Goal: Task Accomplishment & Management: Manage account settings

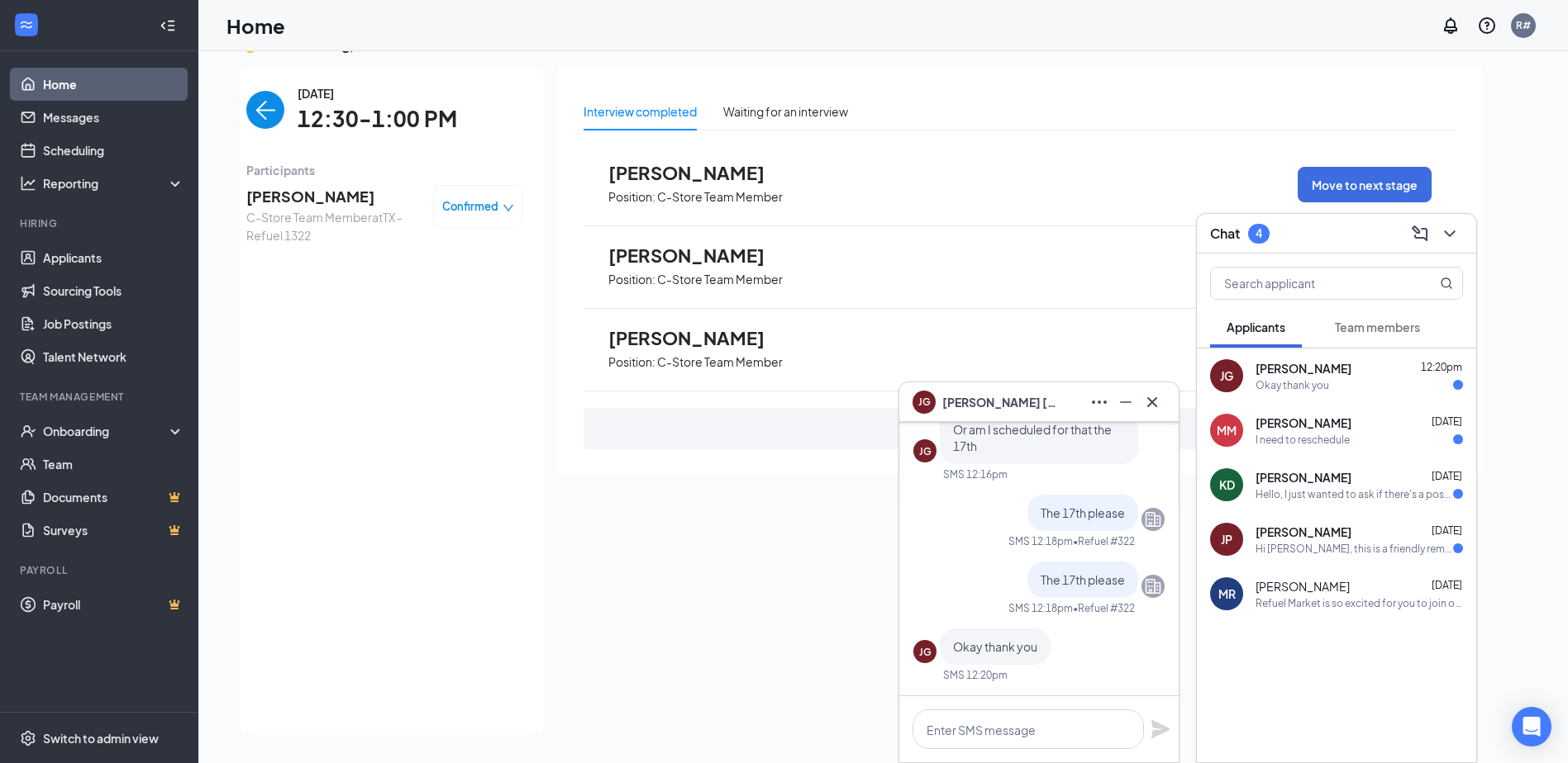
scroll to position [1, 0]
click at [278, 112] on img "back-button" at bounding box center [264, 109] width 38 height 38
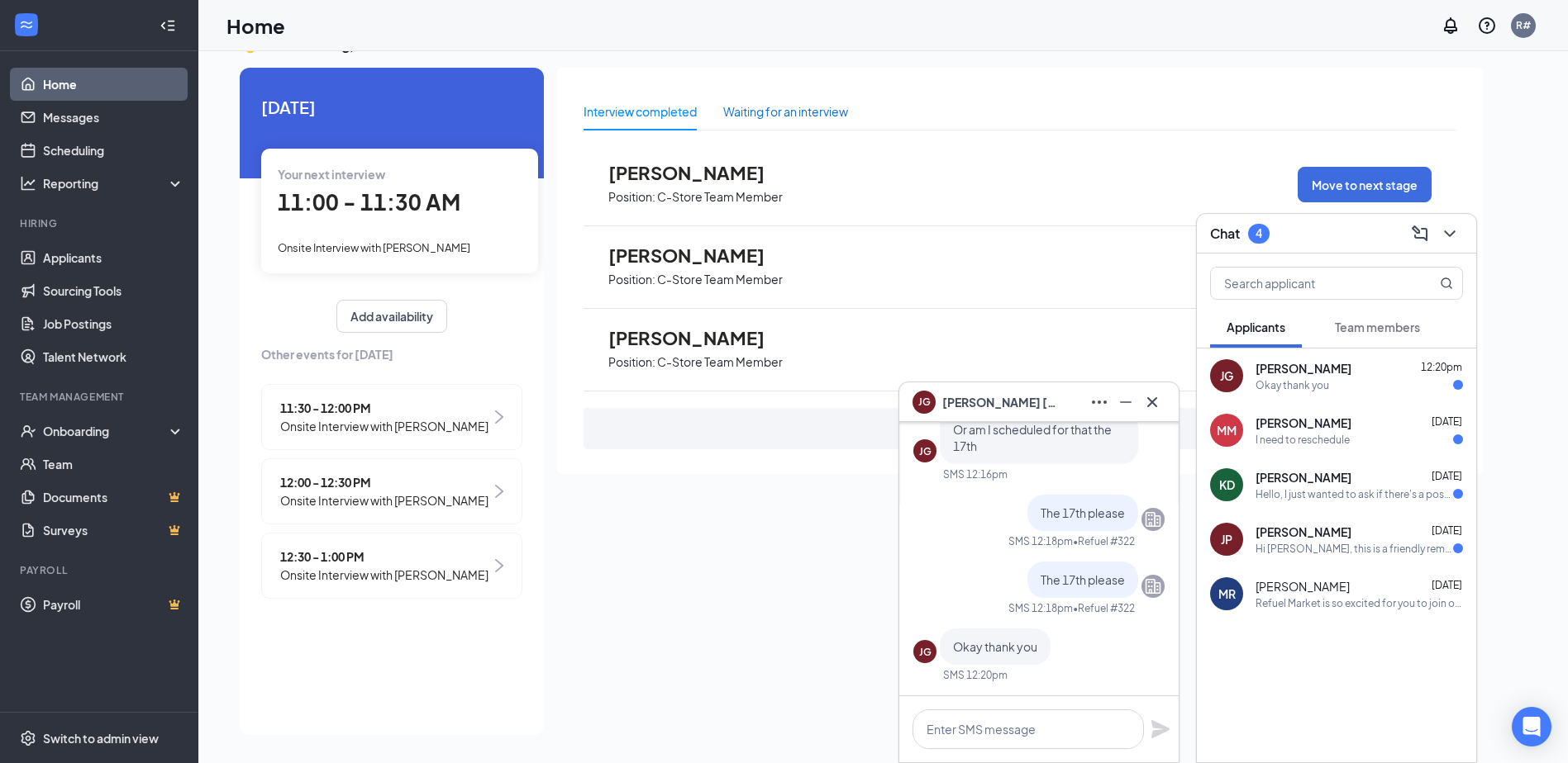
click at [773, 113] on div "Waiting for an interview" at bounding box center [785, 112] width 125 height 18
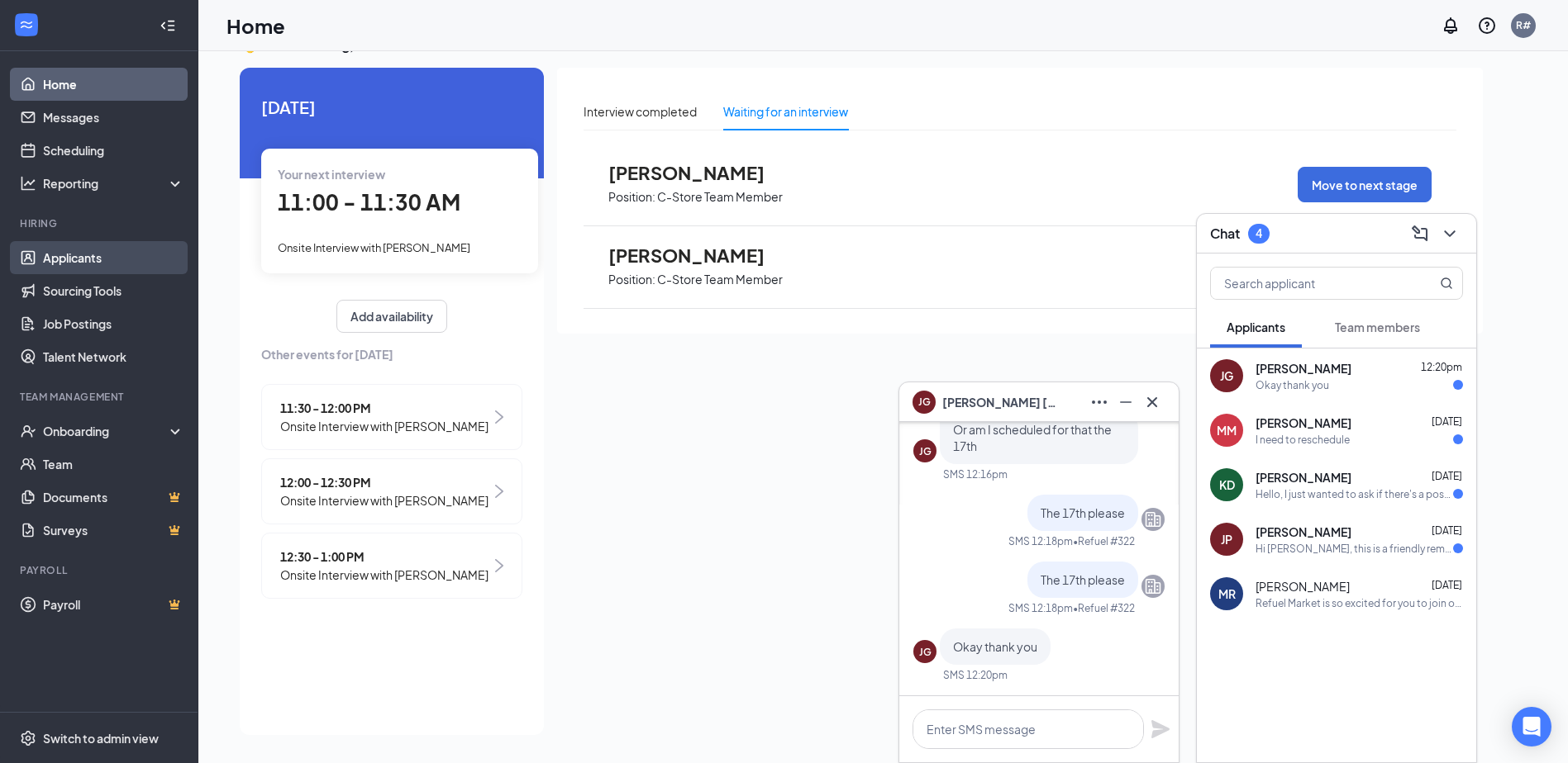
click at [96, 262] on link "Applicants" at bounding box center [114, 258] width 141 height 33
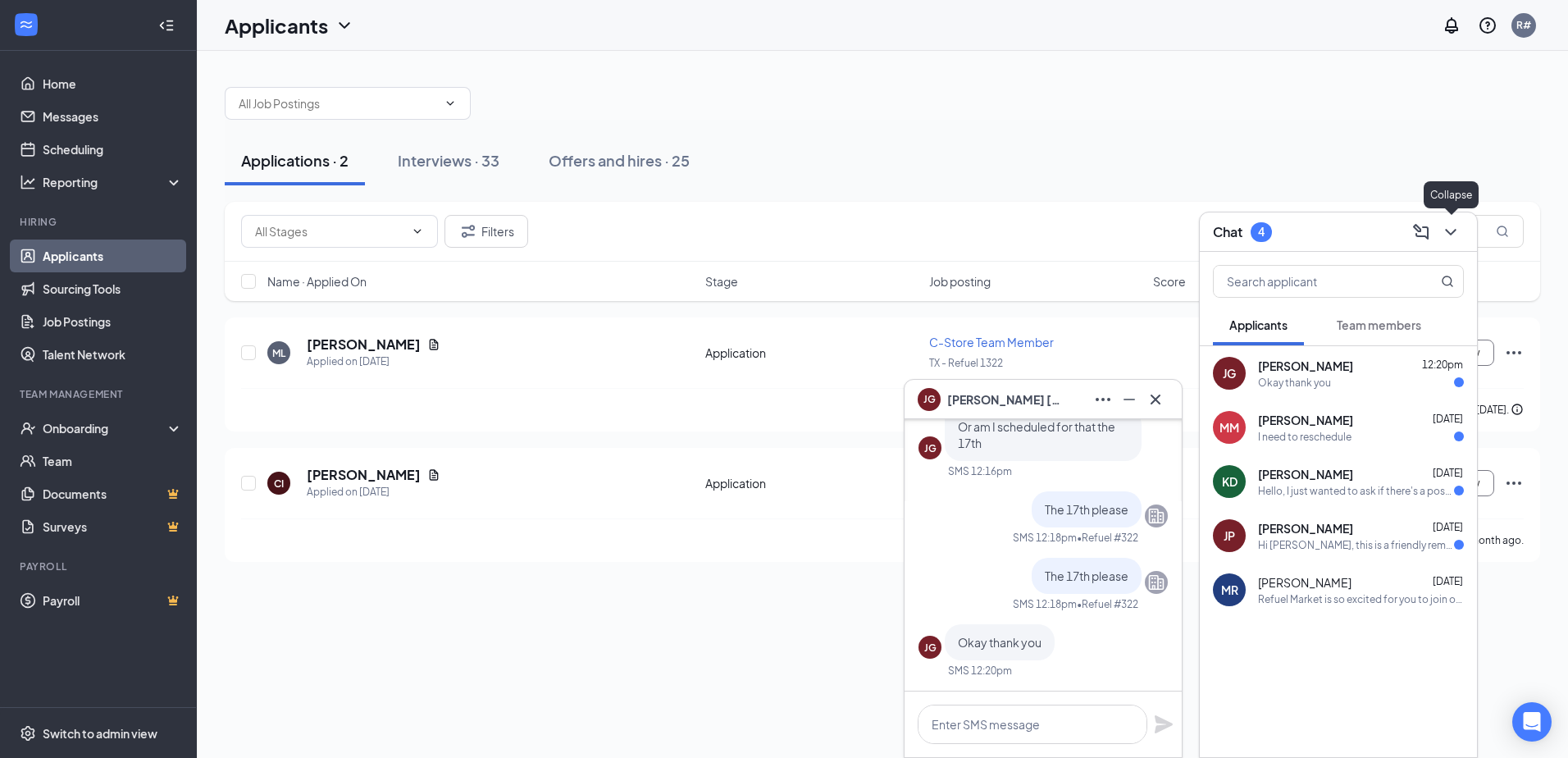
click at [1450, 228] on icon "ChevronDown" at bounding box center [1451, 232] width 20 height 20
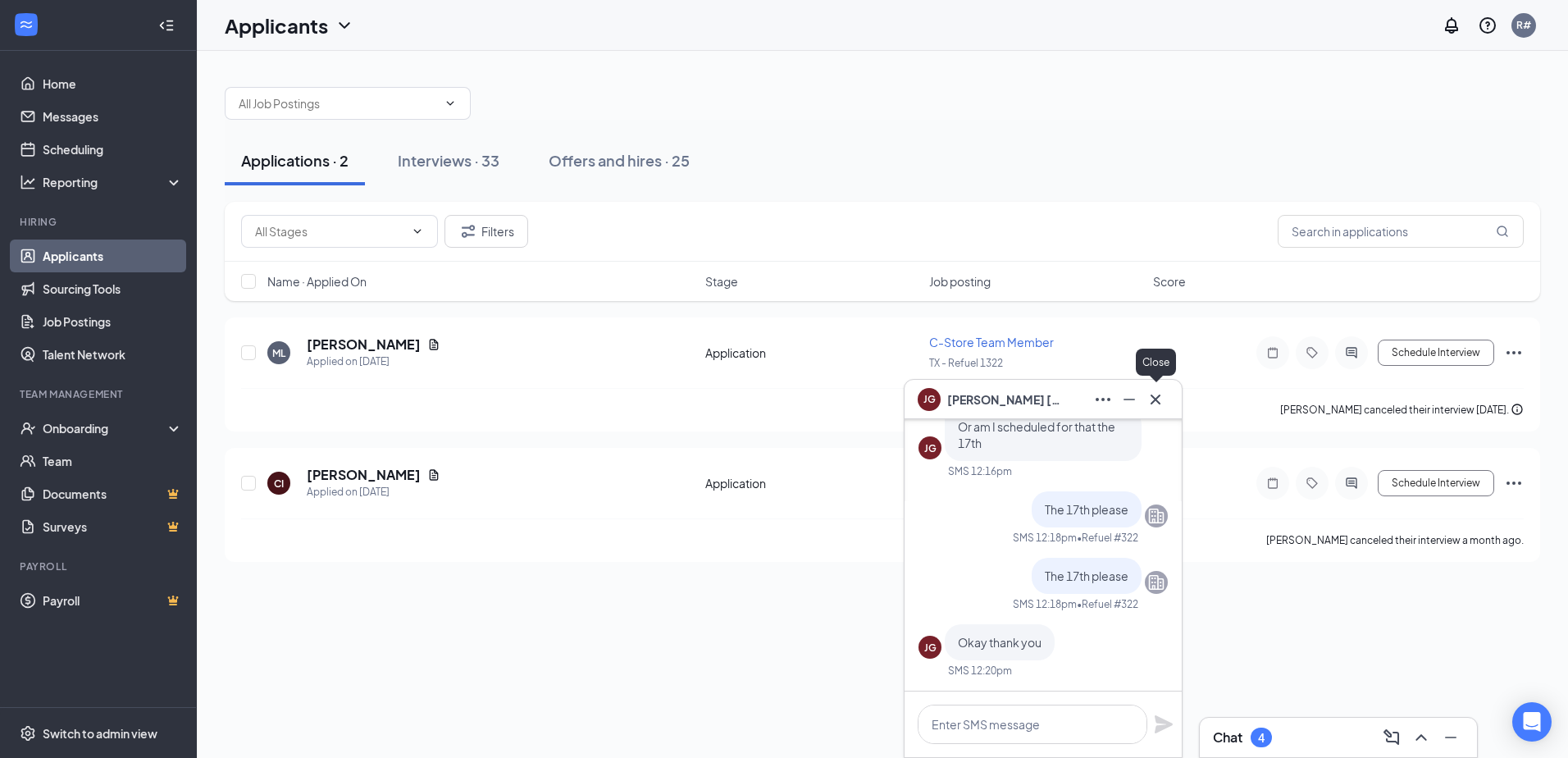
click at [1146, 405] on icon "Cross" at bounding box center [1156, 400] width 20 height 20
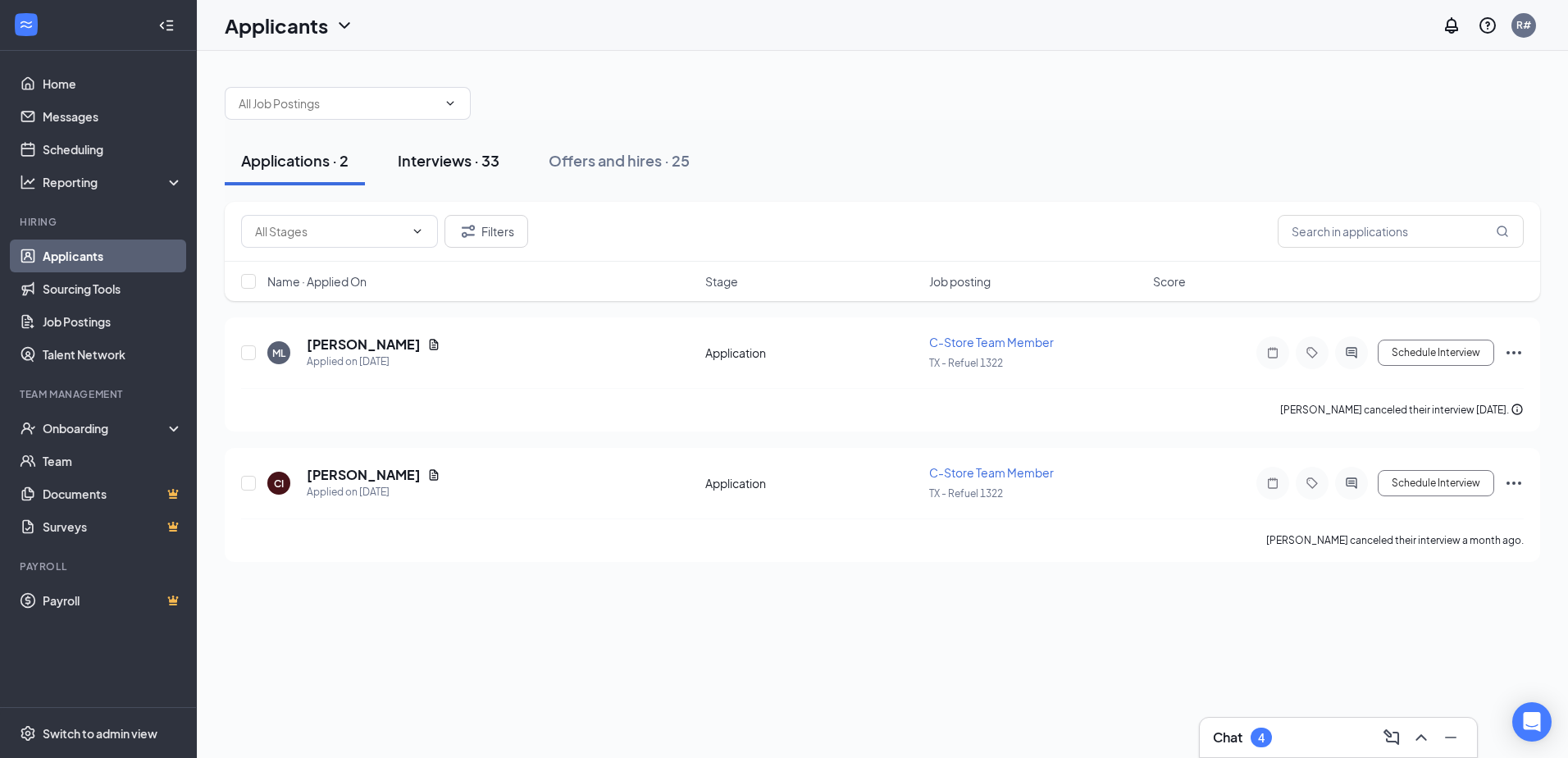
click at [454, 168] on div "Interviews · 33" at bounding box center [449, 160] width 102 height 21
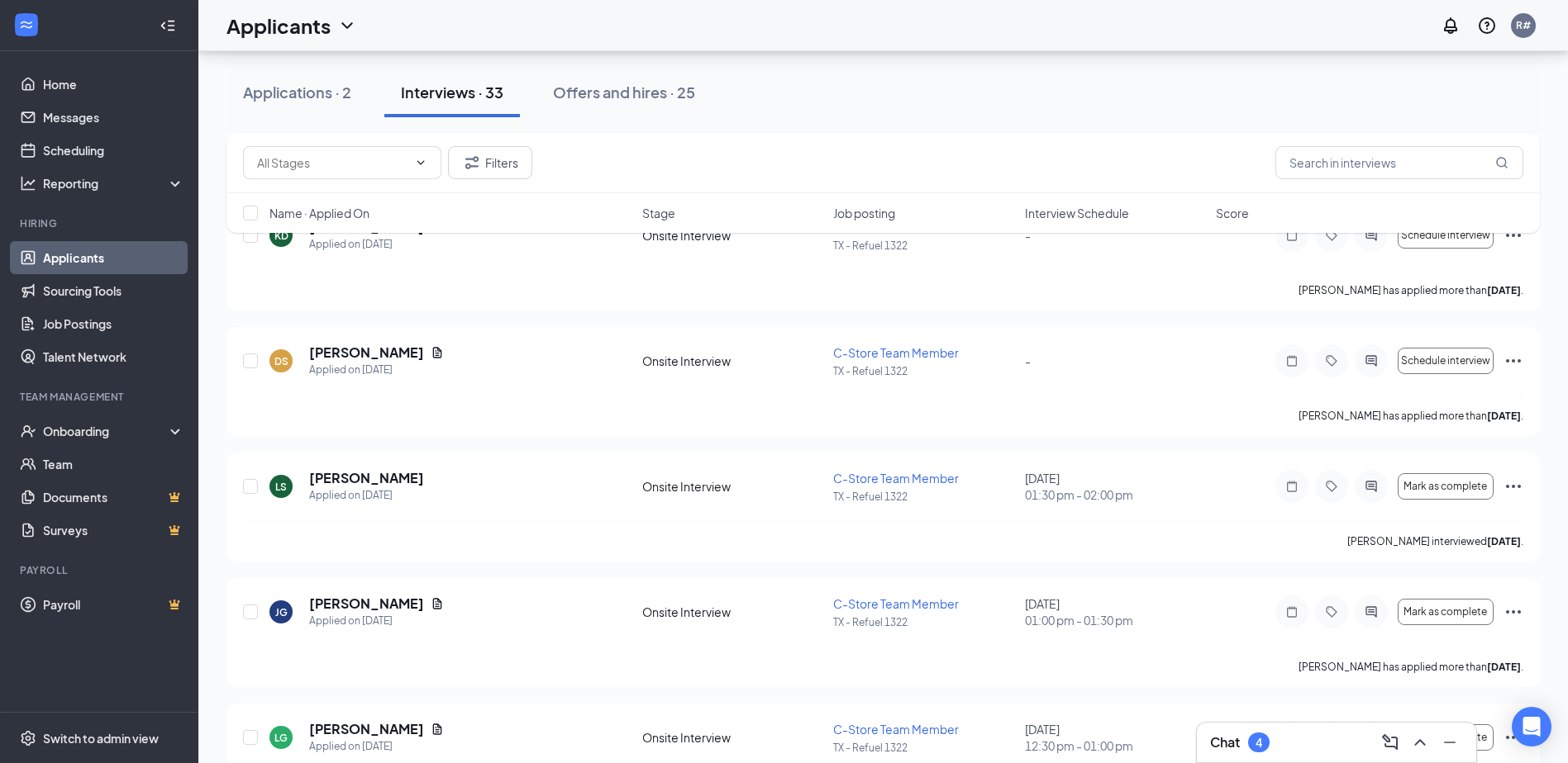
scroll to position [496, 0]
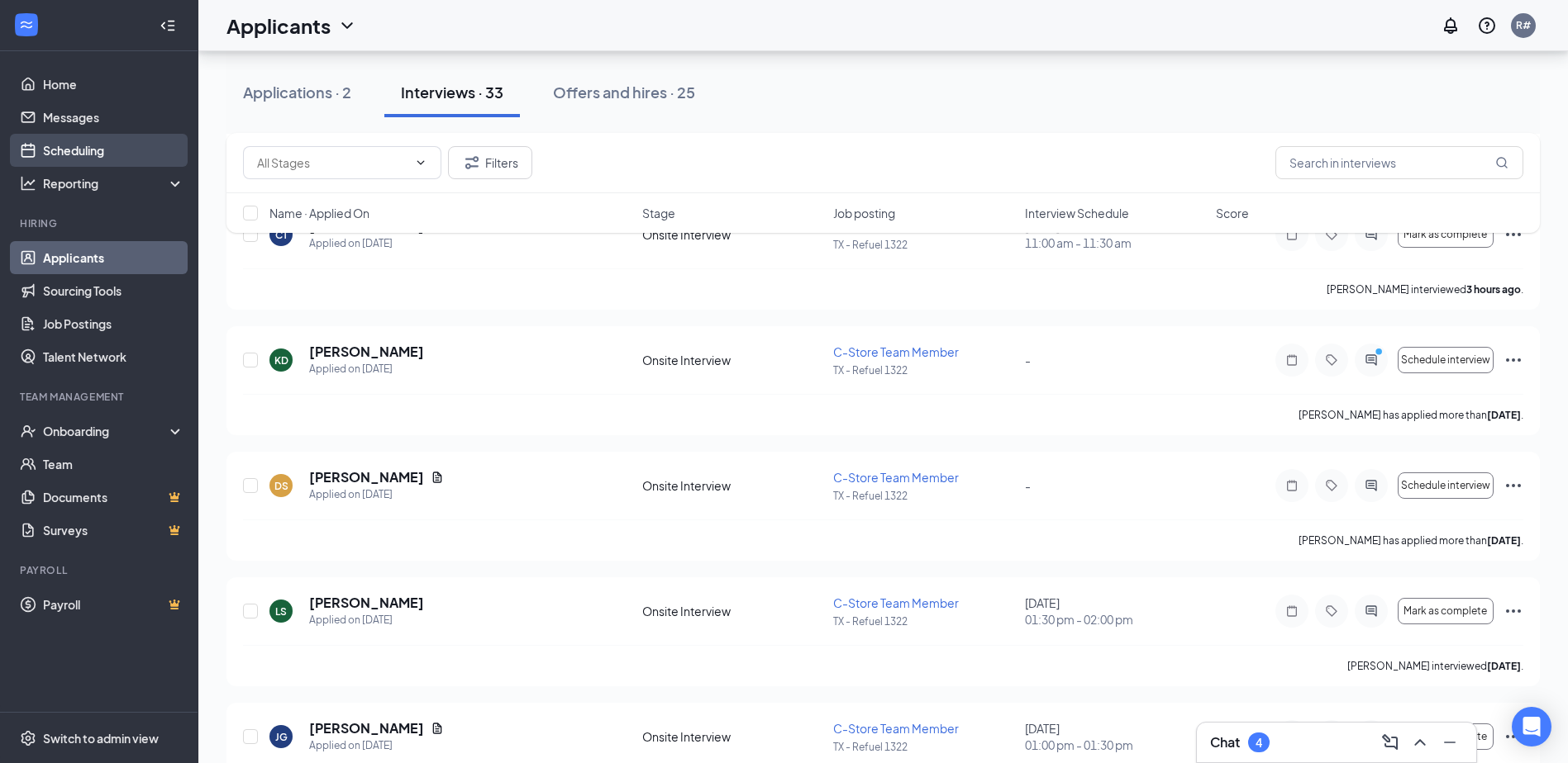
click at [57, 149] on link "Scheduling" at bounding box center [114, 150] width 141 height 33
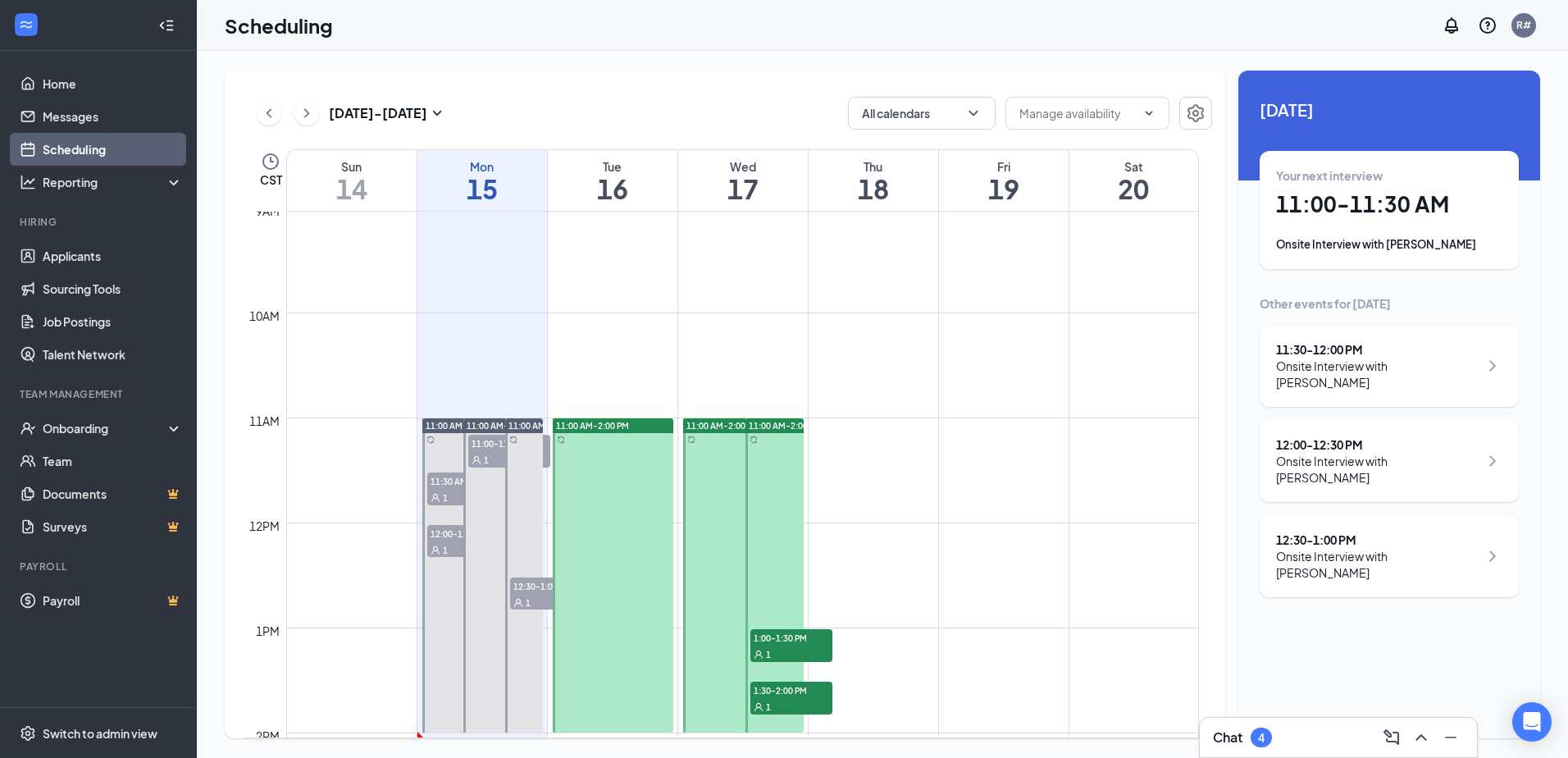
scroll to position [1053, 0]
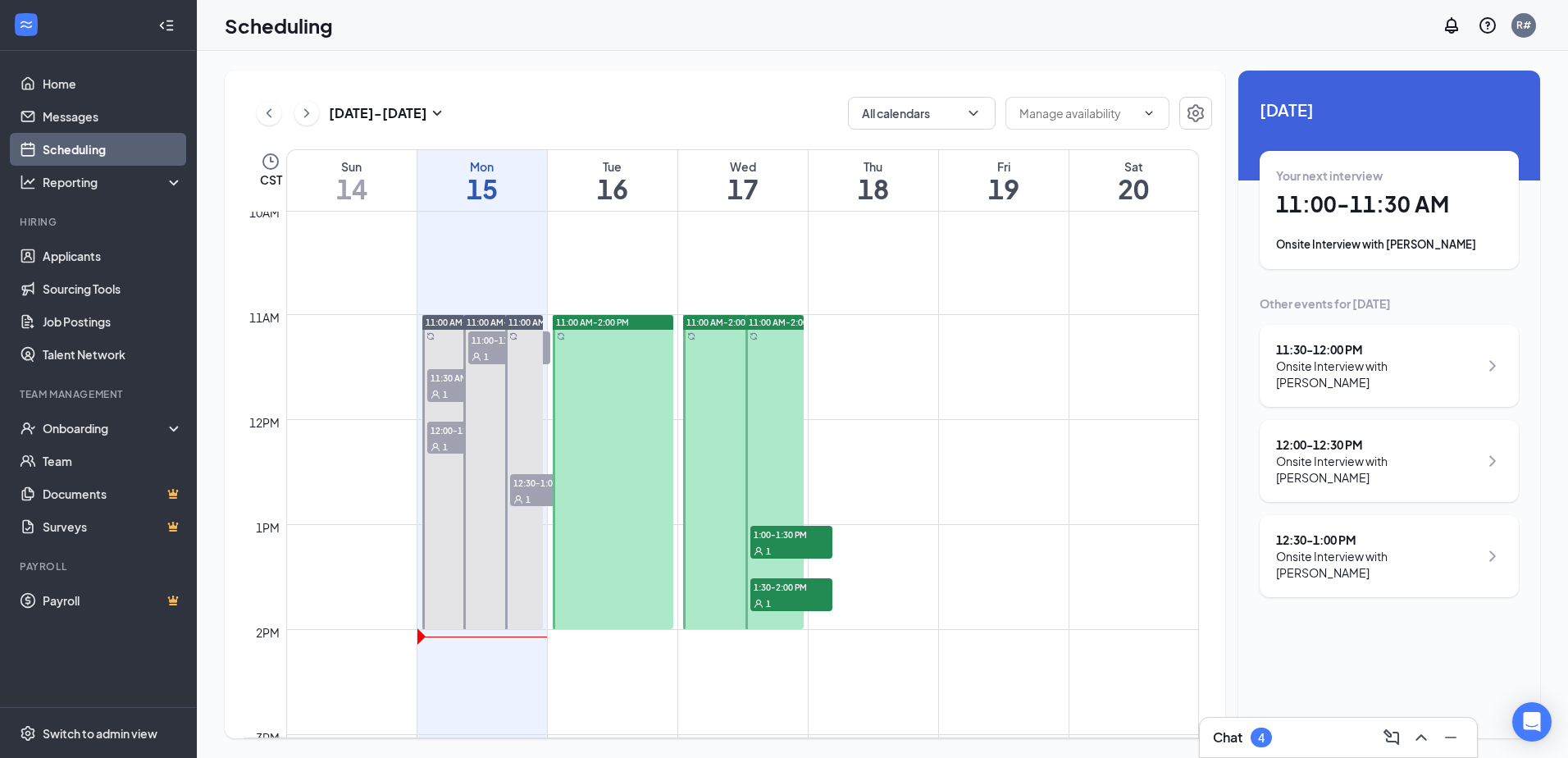
click at [481, 377] on div at bounding box center [503, 472] width 78 height 314
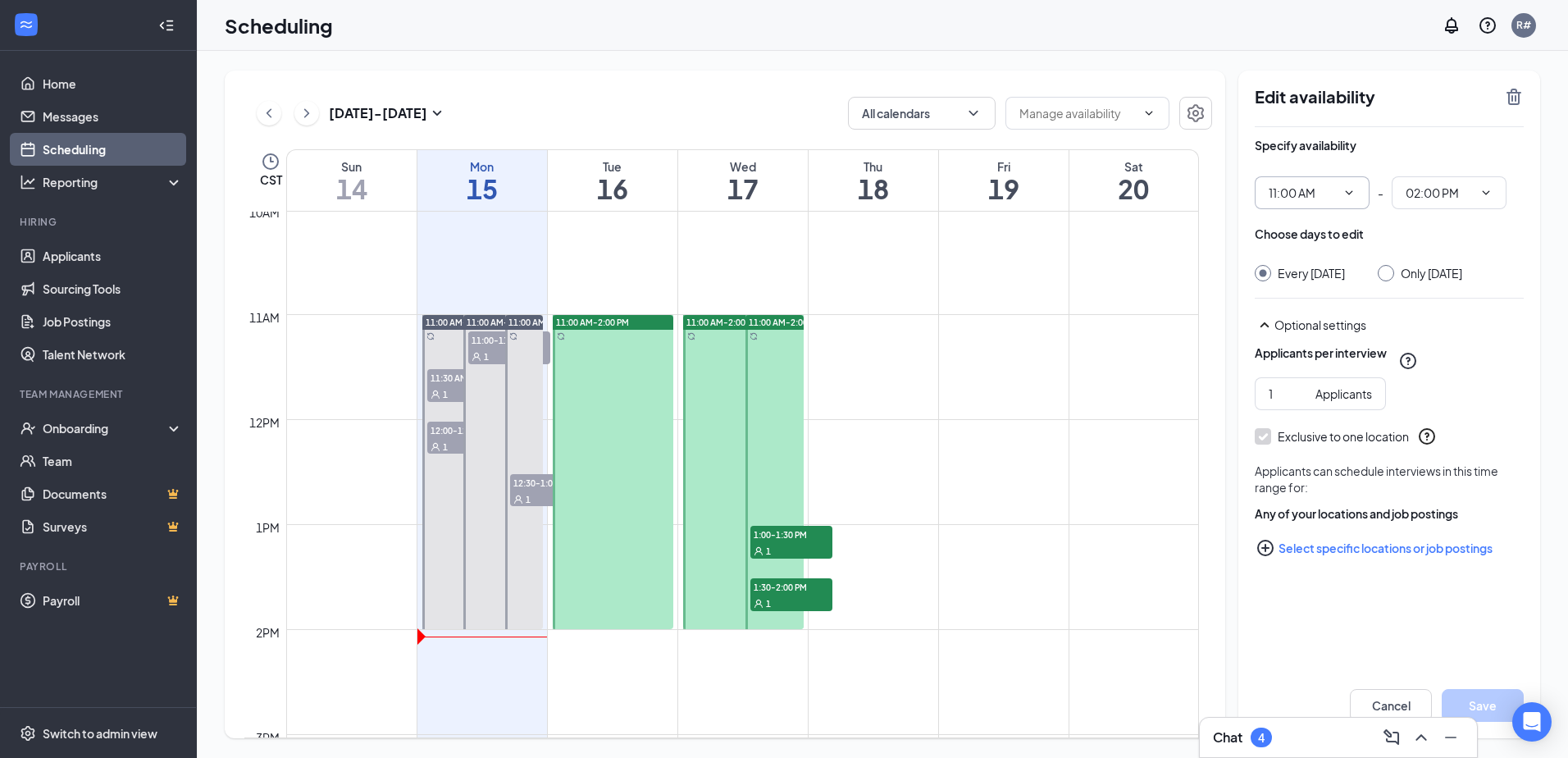
click at [1351, 185] on span "11:00 AM" at bounding box center [1312, 193] width 115 height 33
click at [1351, 194] on icon "ChevronDown" at bounding box center [1349, 192] width 13 height 13
click at [1345, 186] on icon "ChevronDown" at bounding box center [1349, 192] width 13 height 13
click at [1270, 275] on div at bounding box center [1263, 273] width 16 height 16
click at [1261, 274] on input "Every Monday" at bounding box center [1260, 271] width 12 height 12
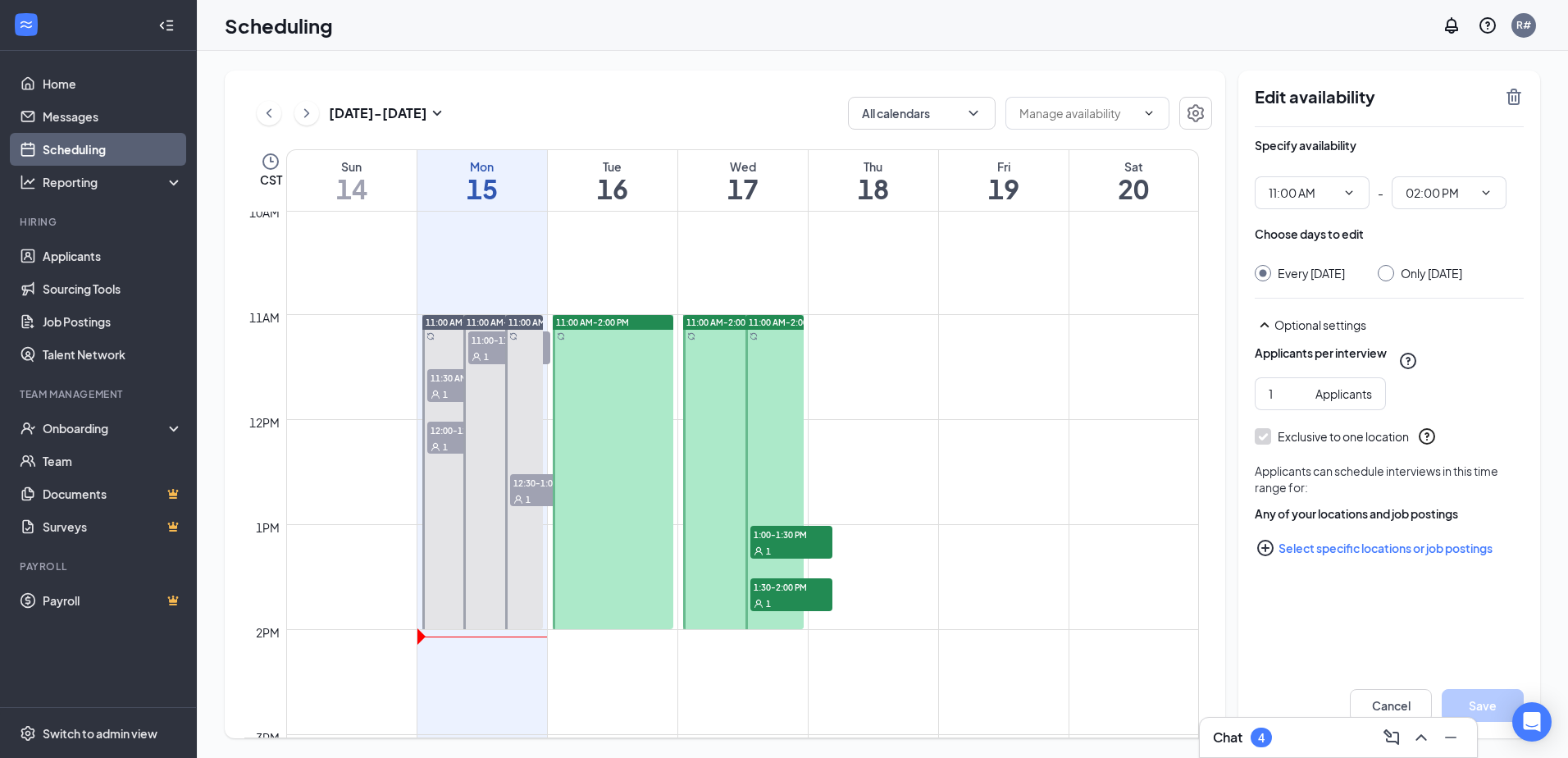
click at [1262, 271] on input "Every Monday" at bounding box center [1260, 271] width 12 height 12
click at [1349, 191] on icon "ChevronDown" at bounding box center [1349, 192] width 13 height 13
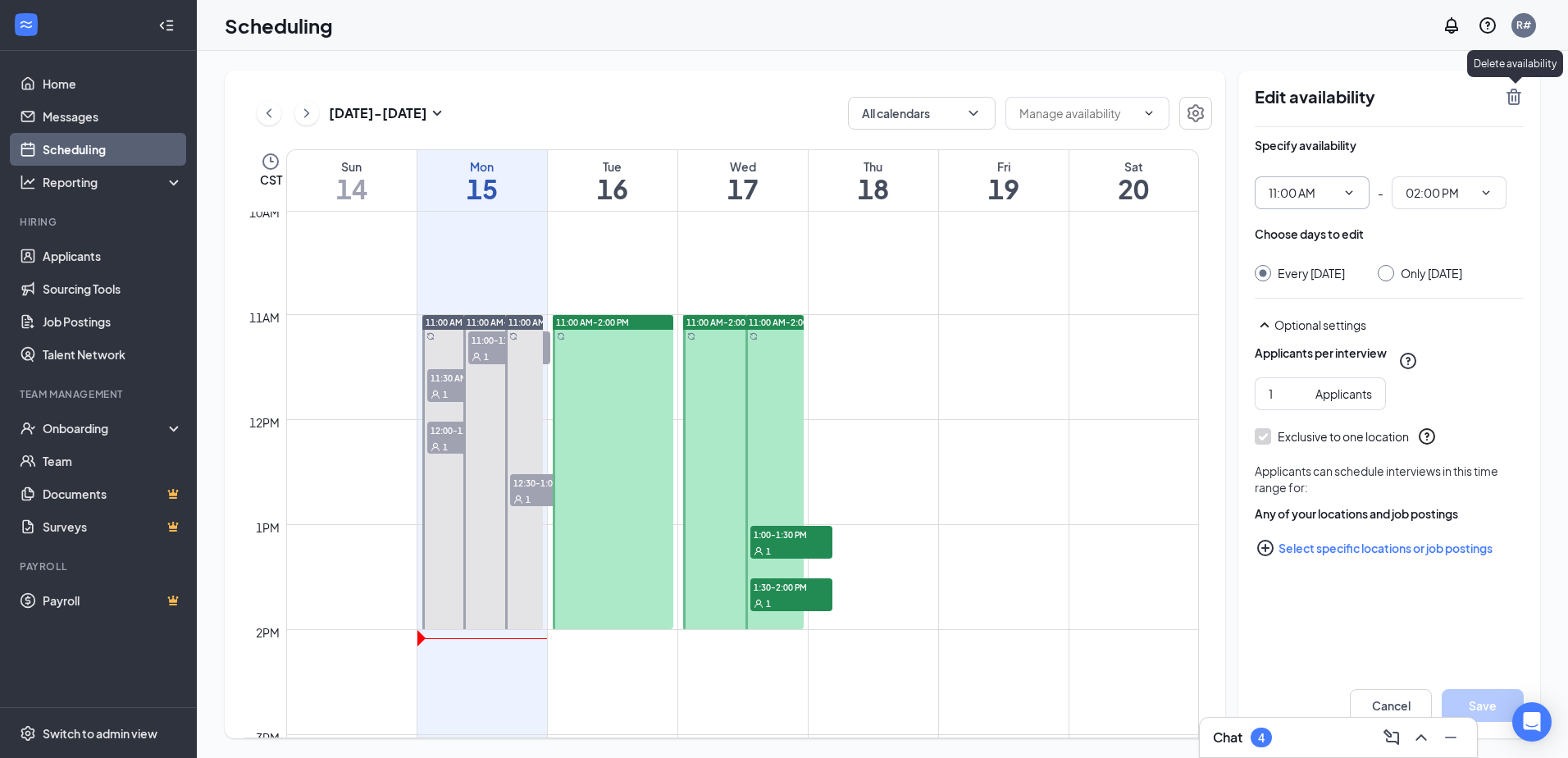
click at [1512, 99] on icon "TrashOutline" at bounding box center [1514, 97] width 15 height 16
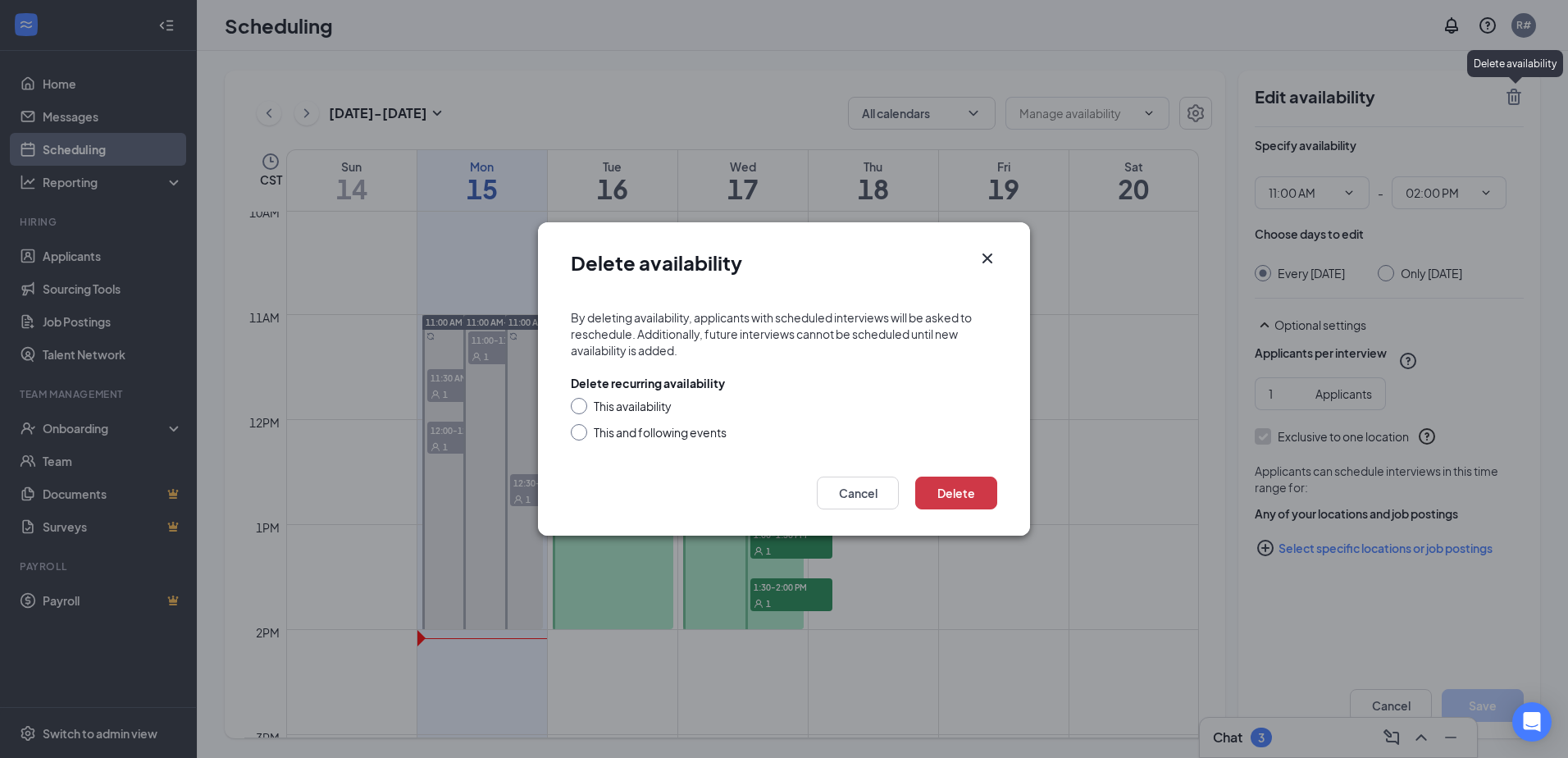
click at [584, 432] on div at bounding box center [579, 433] width 16 height 16
click at [578, 434] on input "This and following events" at bounding box center [576, 430] width 12 height 12
radio input "true"
click at [954, 485] on button "Delete" at bounding box center [956, 493] width 82 height 33
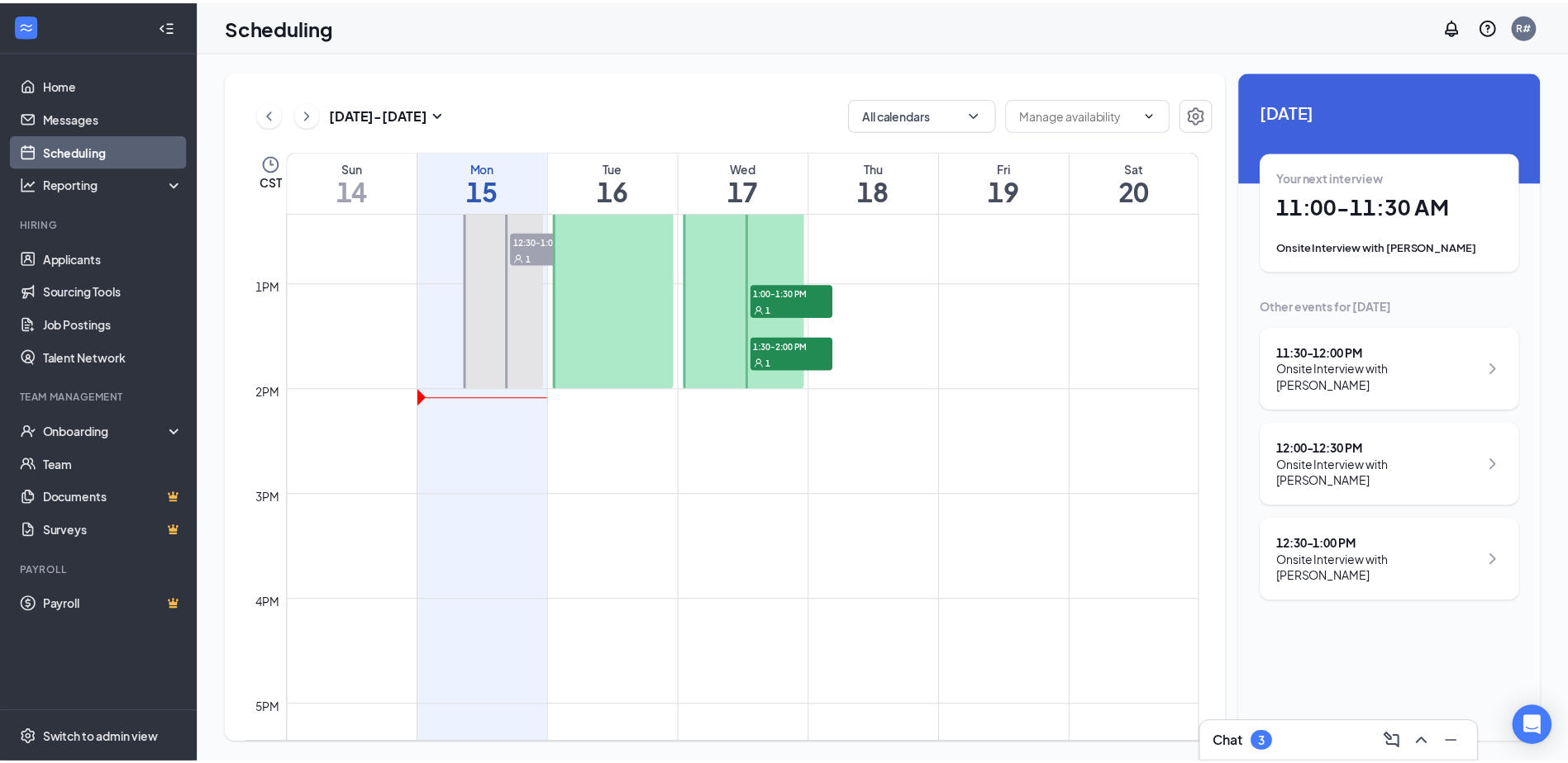
scroll to position [1143, 0]
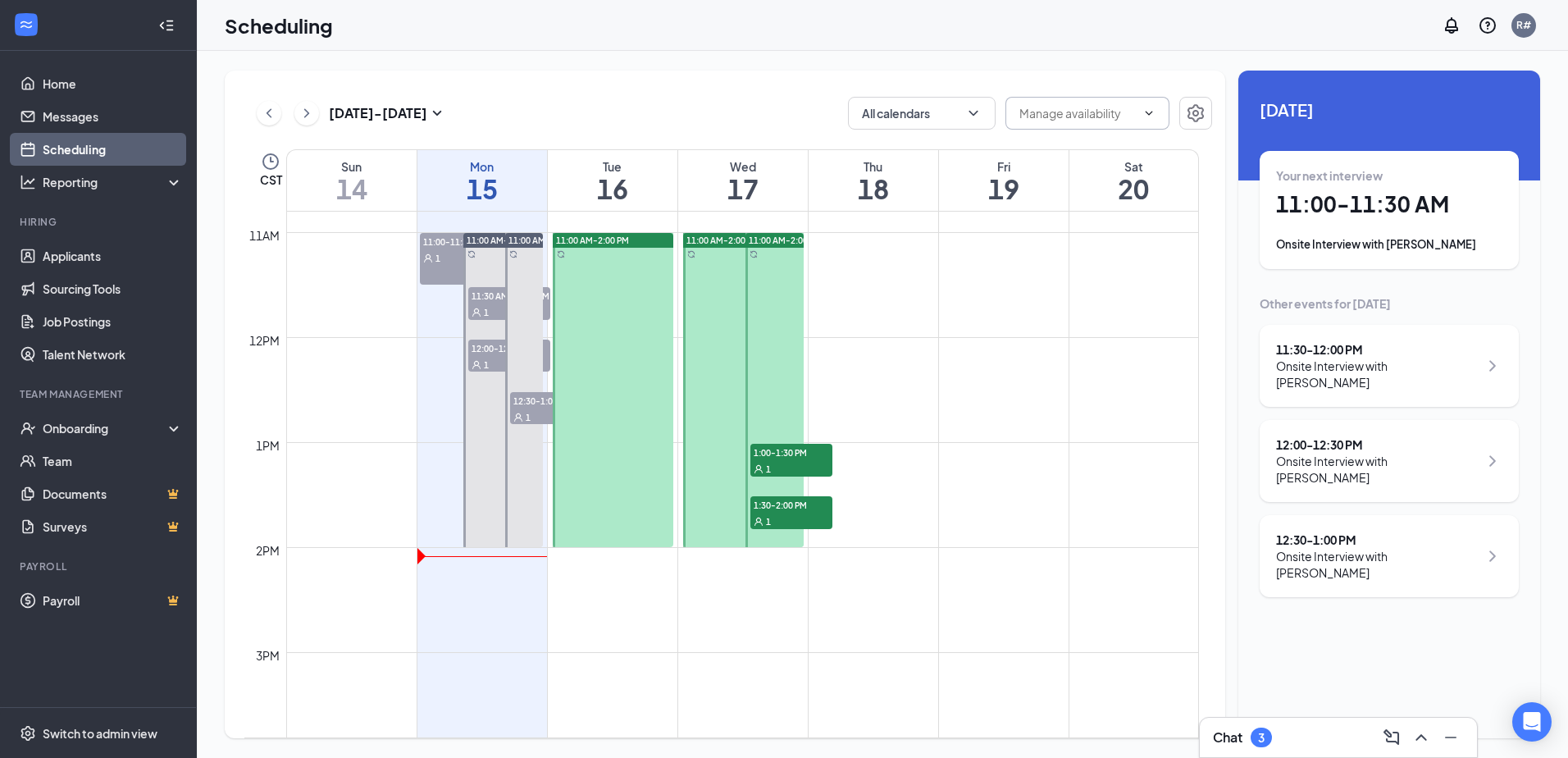
click at [1156, 111] on span at bounding box center [1087, 113] width 164 height 33
click at [1140, 105] on span at bounding box center [1087, 113] width 164 height 33
click at [1108, 119] on input "text" at bounding box center [1078, 113] width 117 height 18
click at [1156, 108] on span "Delete all availability" at bounding box center [1087, 113] width 164 height 33
click at [1185, 108] on button "button" at bounding box center [1196, 113] width 33 height 33
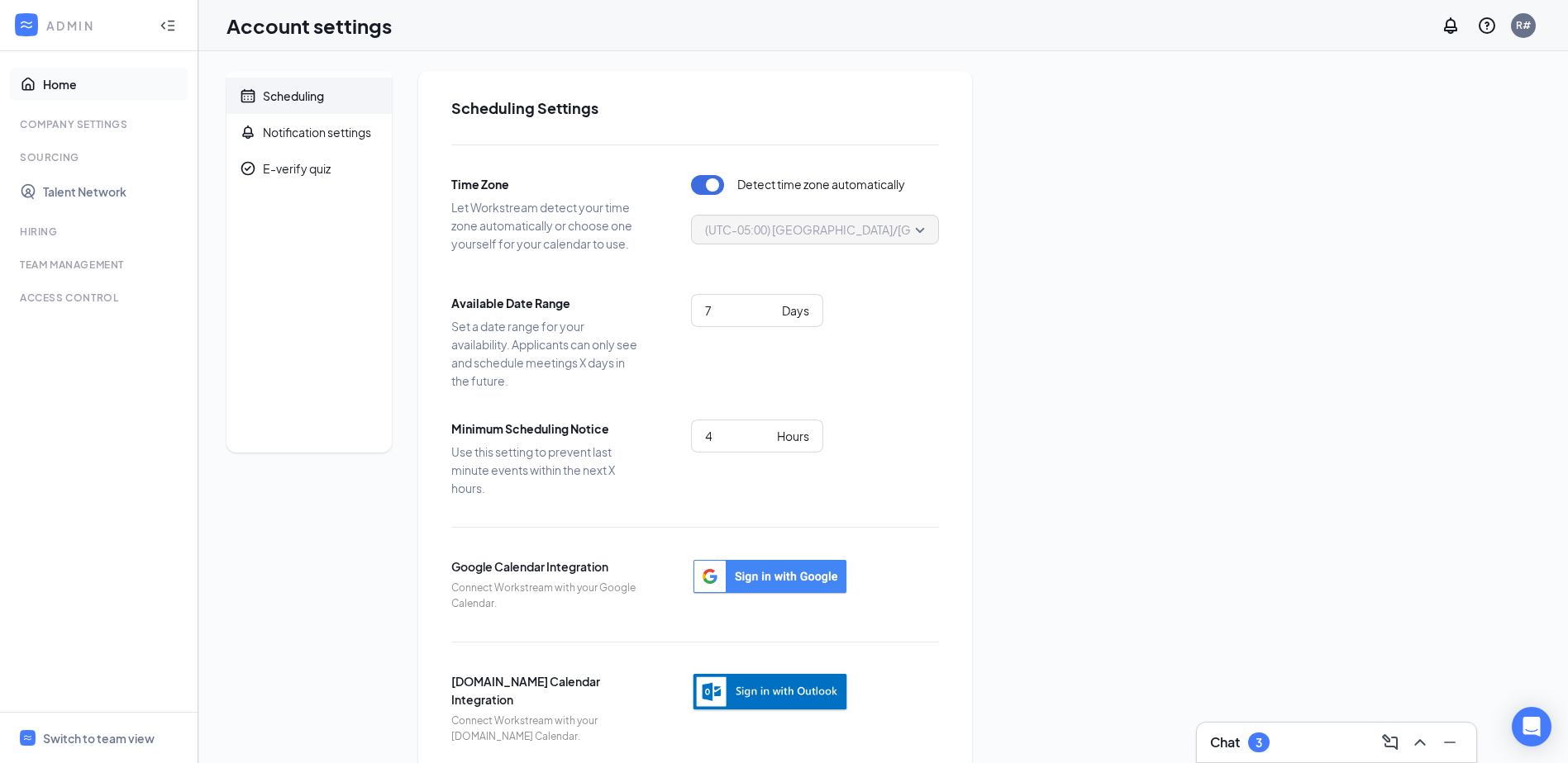
click at [54, 91] on link "Home" at bounding box center [114, 84] width 141 height 33
click at [251, 90] on icon "Calendar" at bounding box center [248, 95] width 14 height 14
click at [784, 311] on div "Days" at bounding box center [795, 311] width 28 height 18
click at [769, 305] on input "8" at bounding box center [740, 311] width 71 height 18
click at [769, 305] on input "9" at bounding box center [740, 311] width 71 height 18
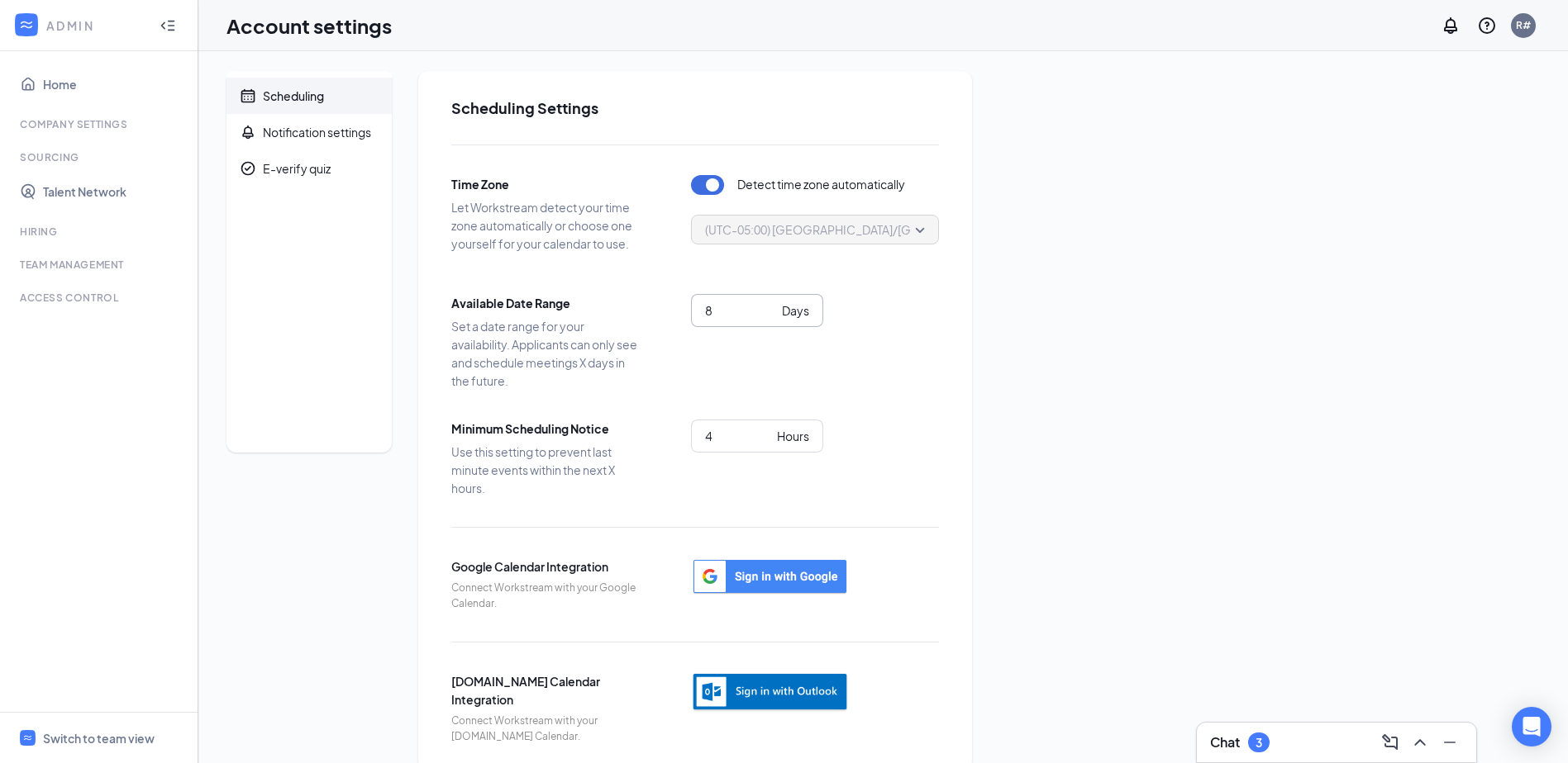
click at [767, 313] on input "8" at bounding box center [740, 311] width 71 height 18
click at [767, 313] on input "7" at bounding box center [740, 311] width 71 height 18
click at [767, 313] on input "6" at bounding box center [740, 311] width 71 height 18
click at [767, 313] on input "5" at bounding box center [740, 311] width 71 height 18
click at [767, 313] on input "4" at bounding box center [740, 311] width 71 height 18
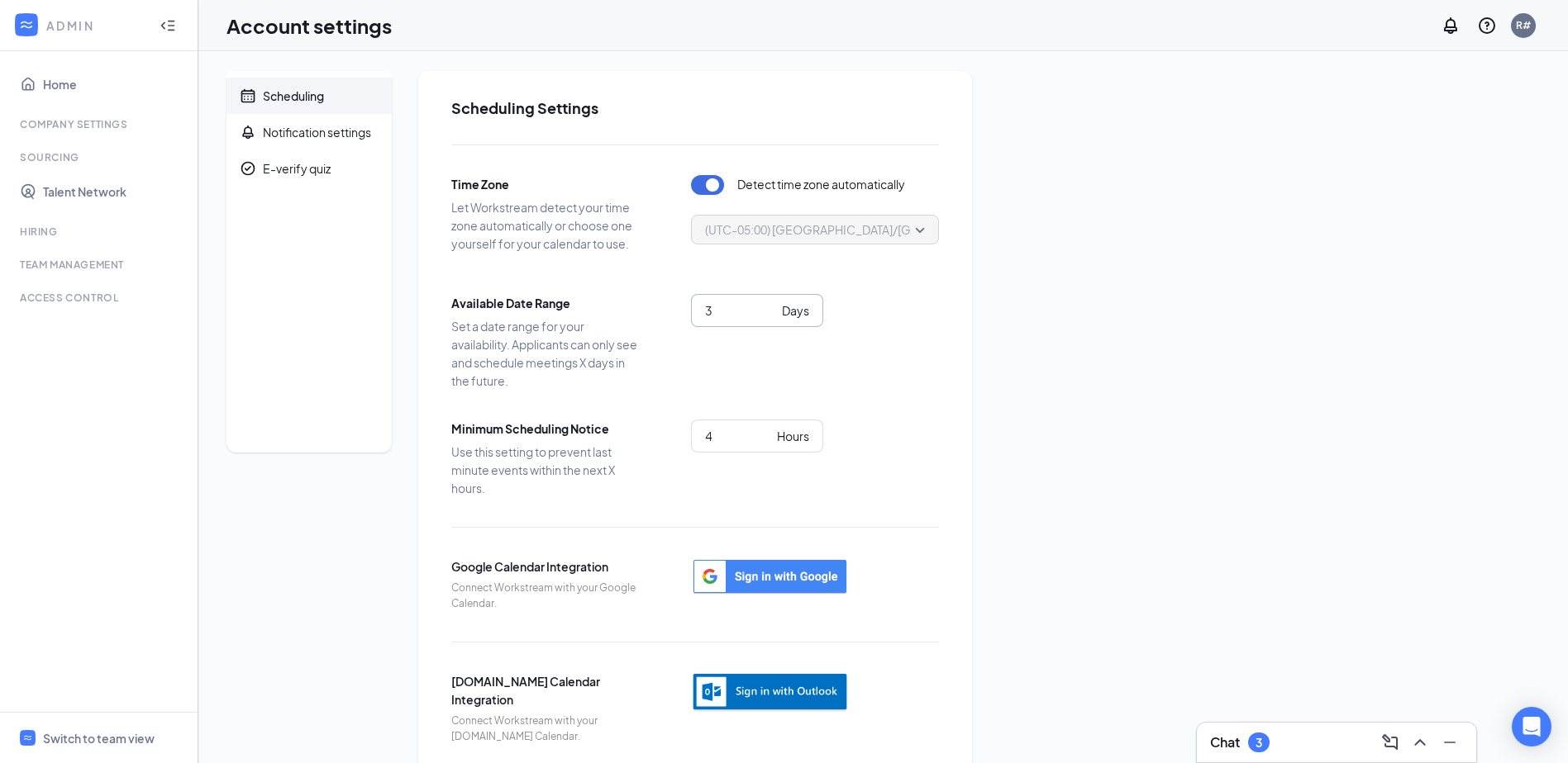
type input "3"
click at [767, 313] on input "3" at bounding box center [740, 311] width 71 height 18
click at [90, 191] on link "Talent Network" at bounding box center [114, 192] width 141 height 33
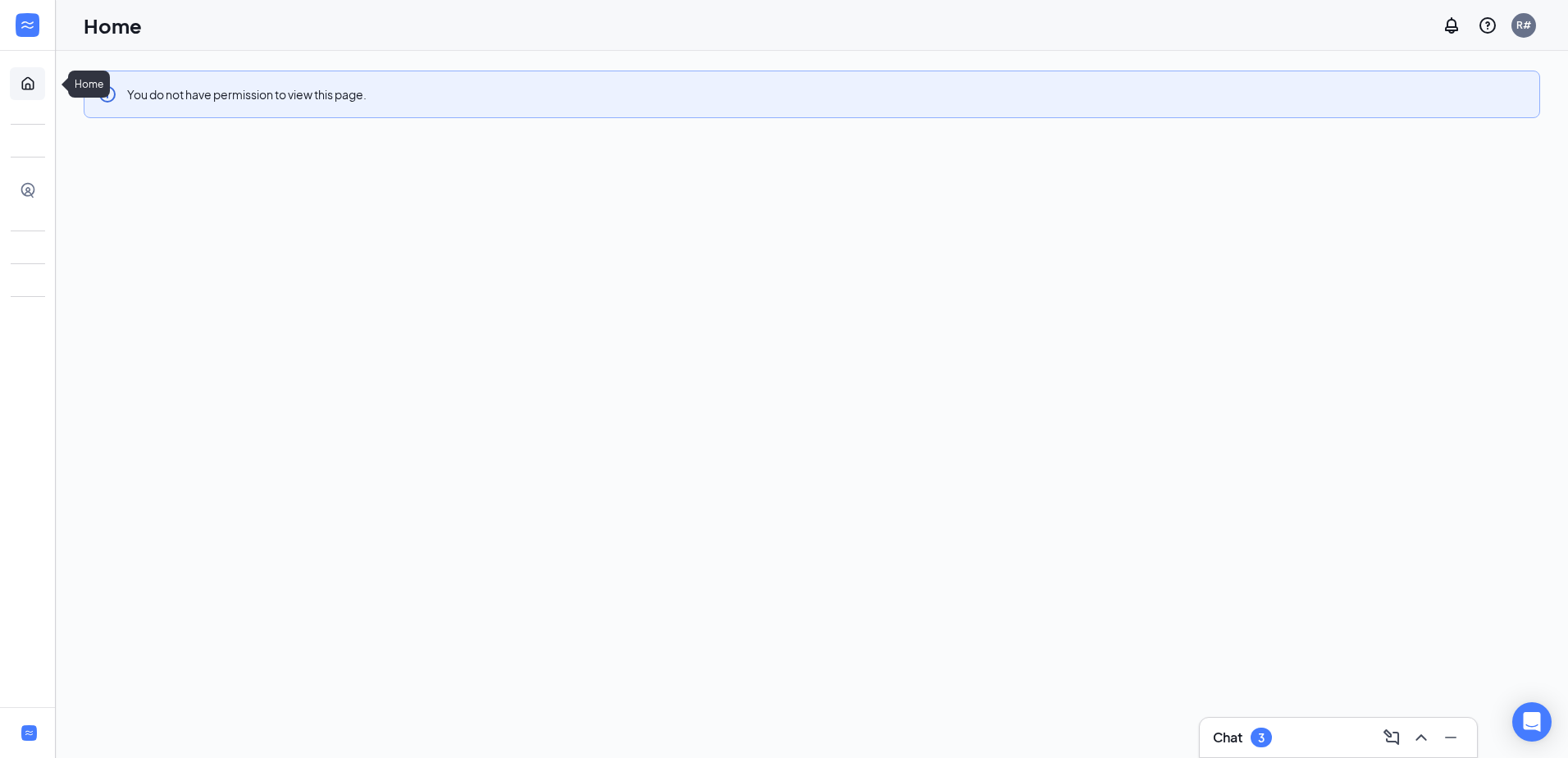
click at [43, 82] on link "Home" at bounding box center [51, 84] width 16 height 33
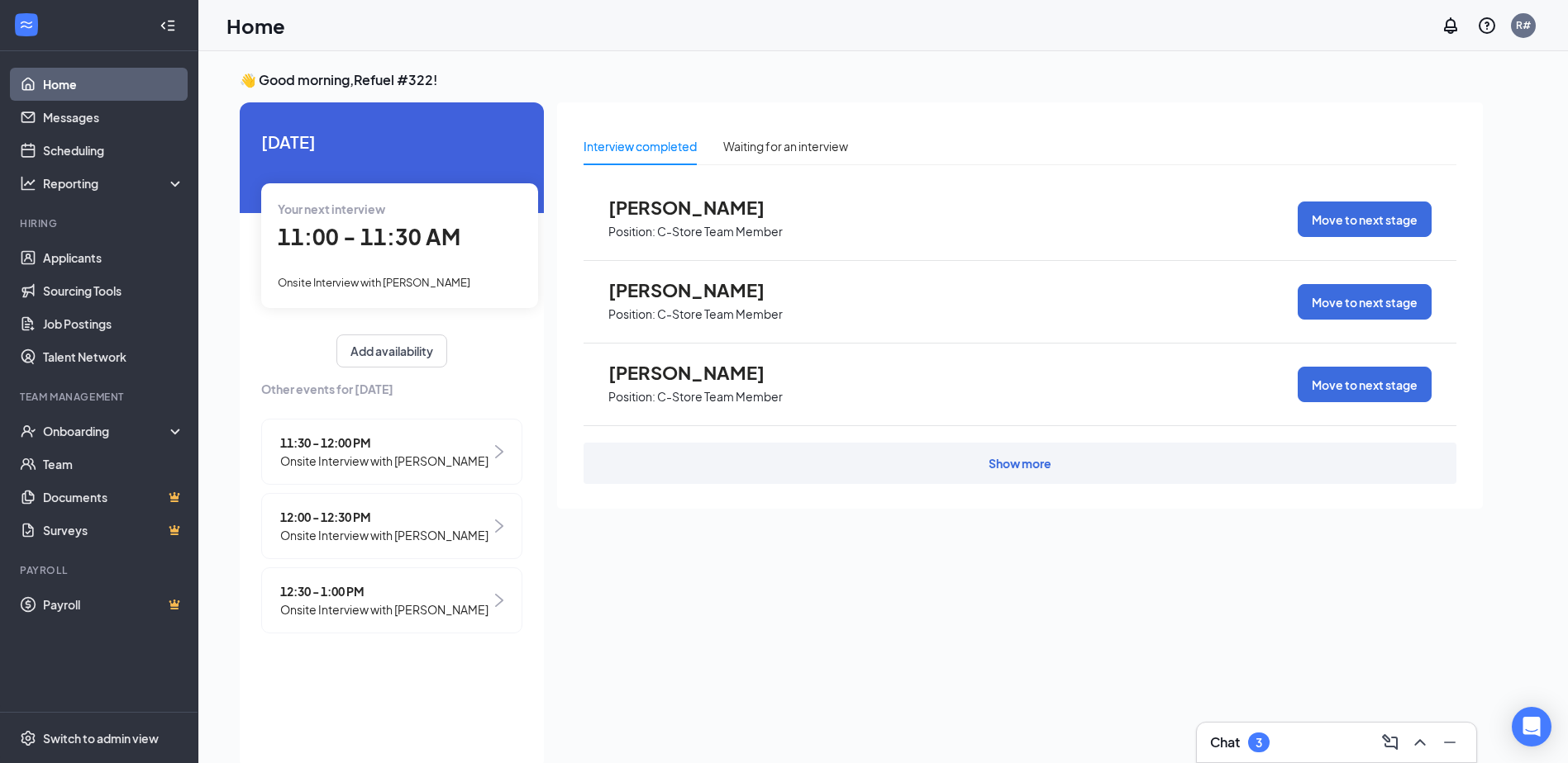
click at [495, 607] on img at bounding box center [499, 601] width 8 height 13
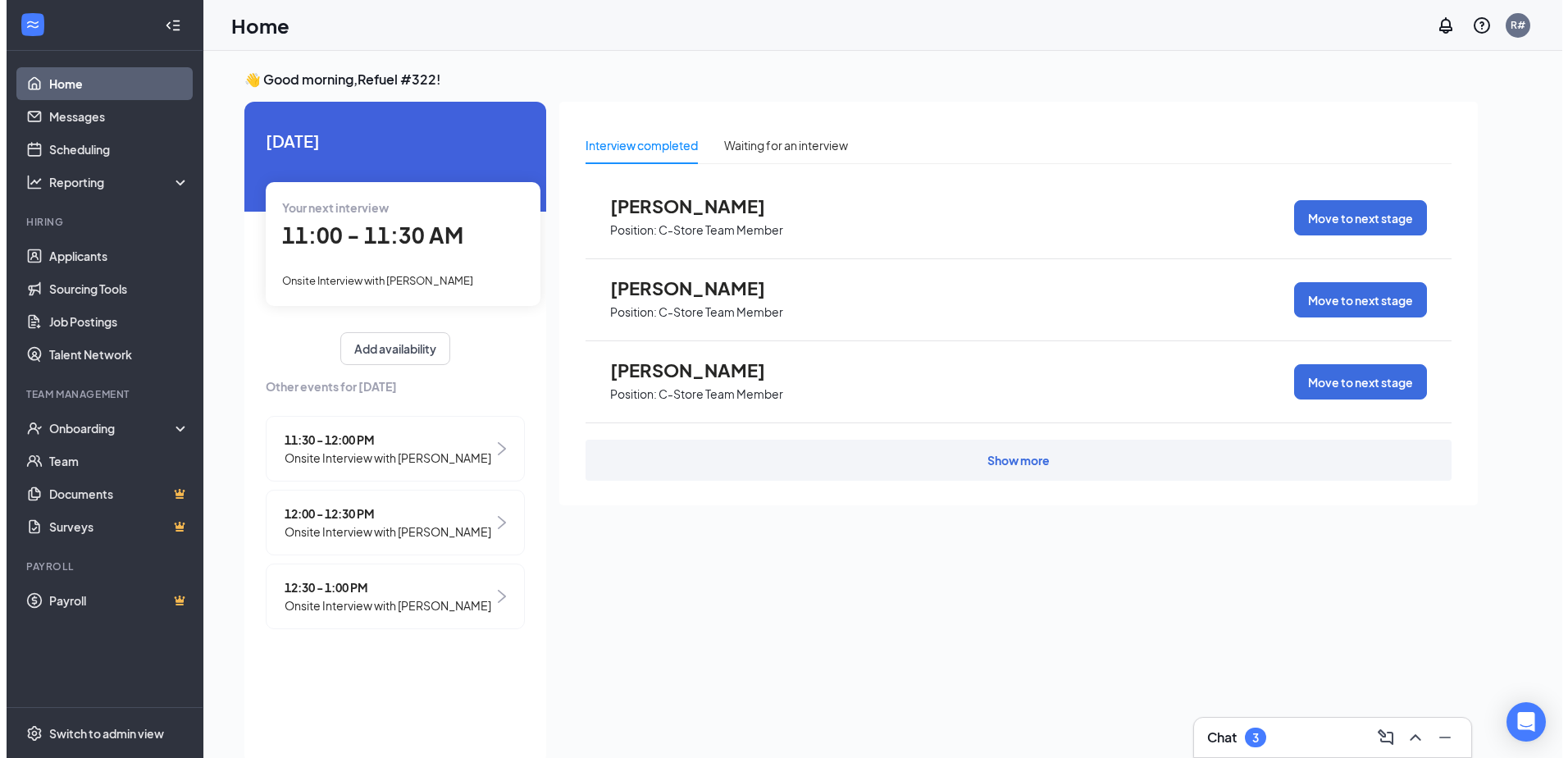
scroll to position [6, 0]
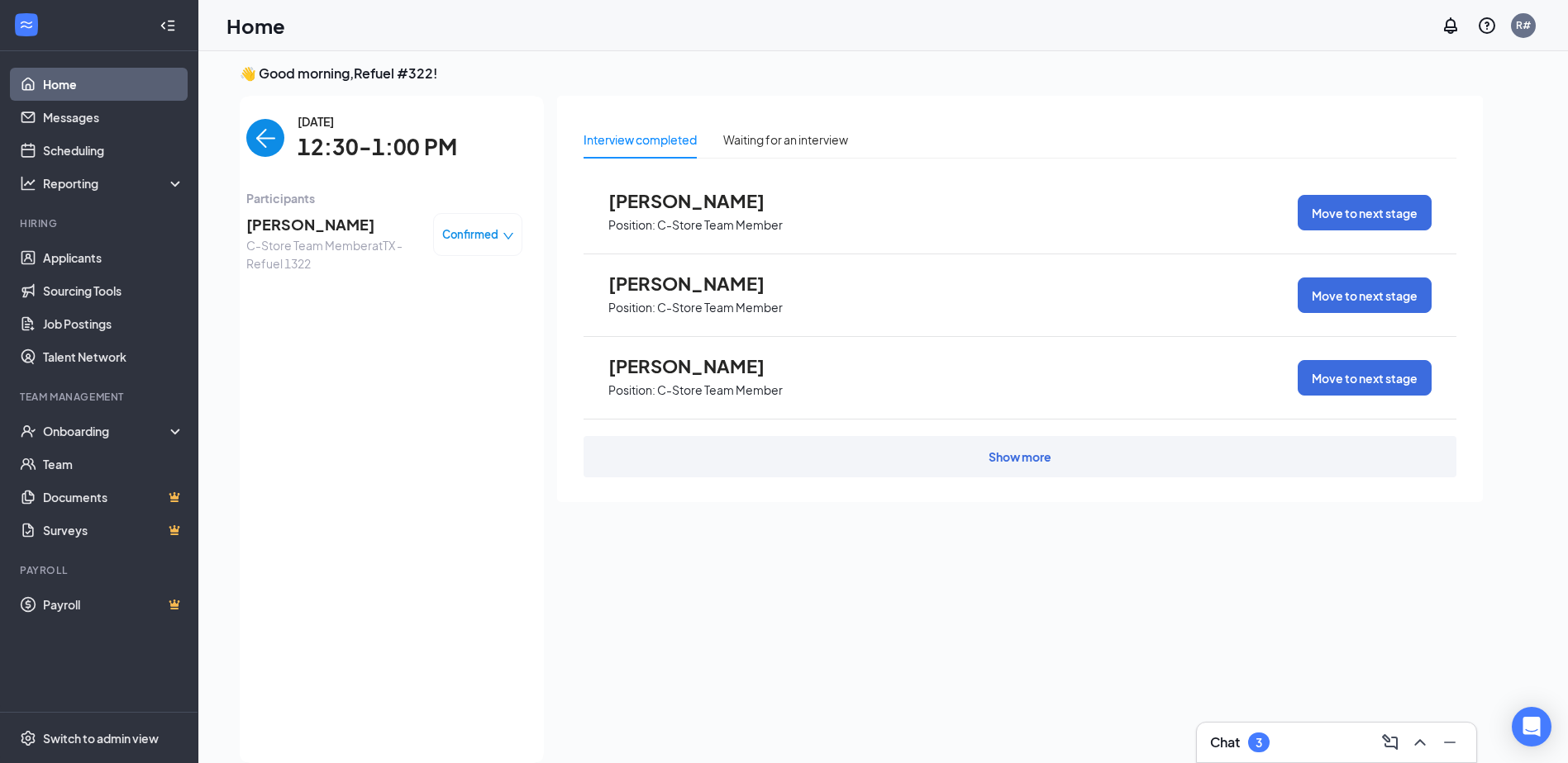
click at [346, 222] on span "[PERSON_NAME]" at bounding box center [332, 224] width 173 height 23
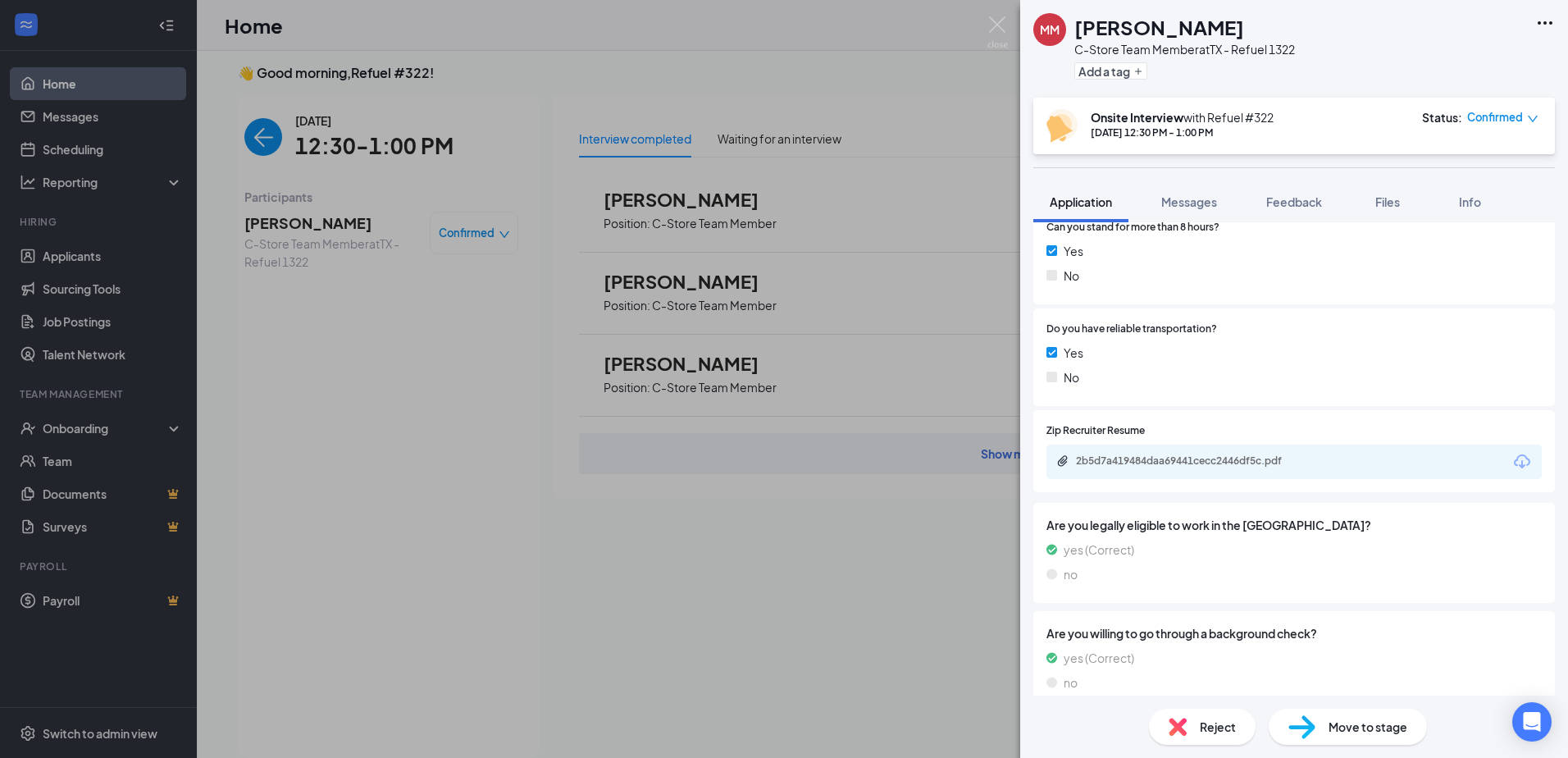
scroll to position [898, 0]
